Goal: Book appointment/travel/reservation

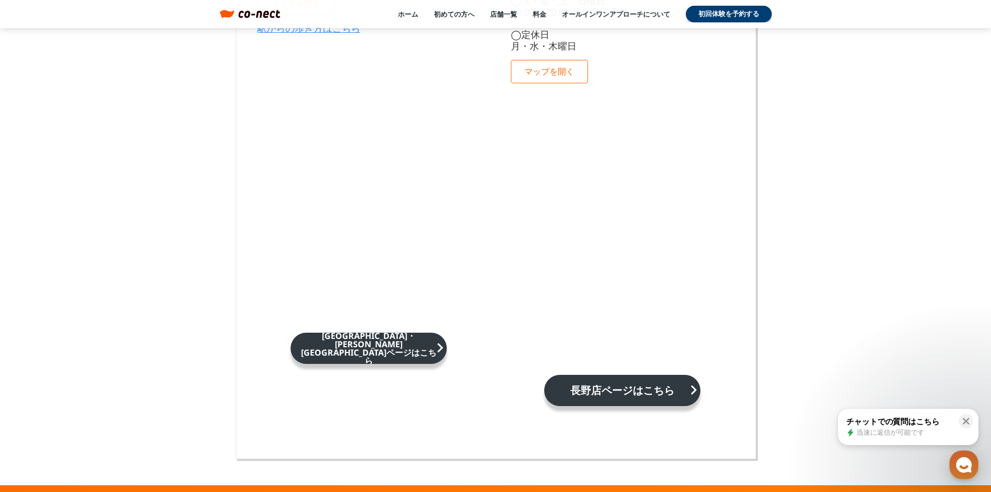
scroll to position [6820, 0]
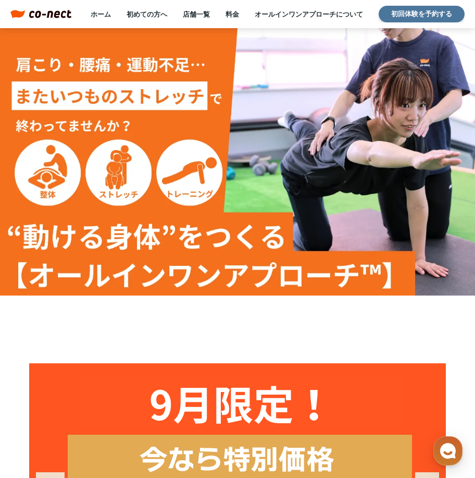
click at [410, 10] on link "初回体験を予約する" at bounding box center [422, 14] width 86 height 17
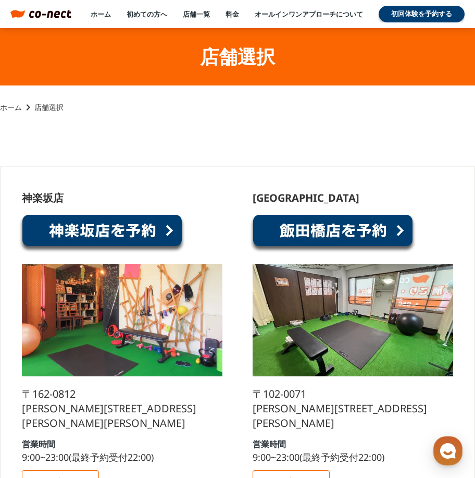
click at [84, 229] on link at bounding box center [102, 234] width 167 height 40
